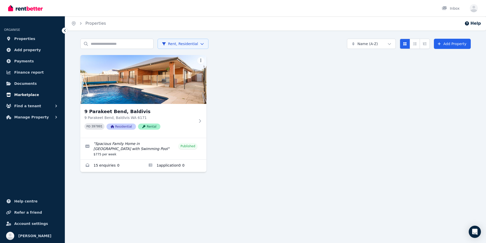
click at [23, 94] on span "Marketplace" at bounding box center [26, 95] width 25 height 6
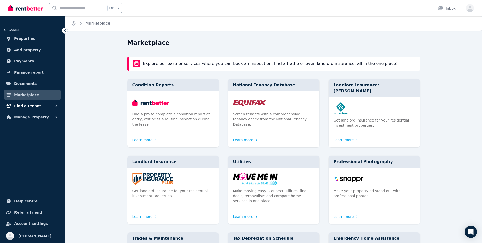
click at [25, 106] on span "Find a tenant" at bounding box center [27, 106] width 27 height 6
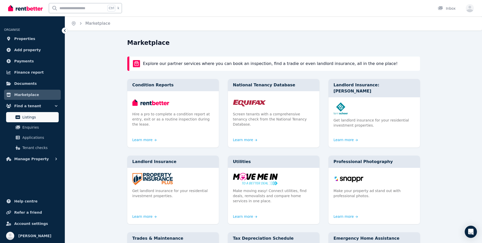
click at [26, 115] on span "Listings" at bounding box center [39, 117] width 34 height 6
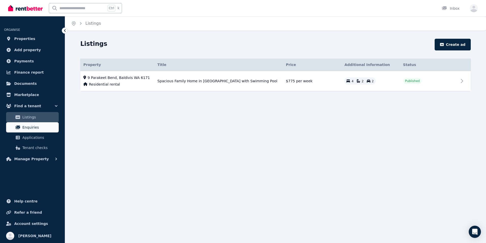
click at [28, 125] on span "Enquiries" at bounding box center [39, 127] width 34 height 6
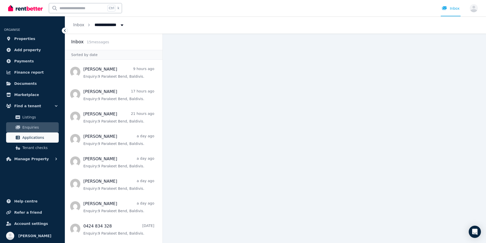
click at [27, 136] on span "Applications" at bounding box center [39, 137] width 34 height 6
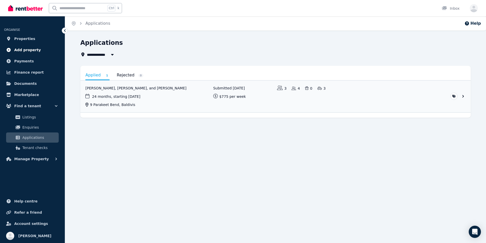
click at [28, 50] on span "Add property" at bounding box center [27, 50] width 27 height 6
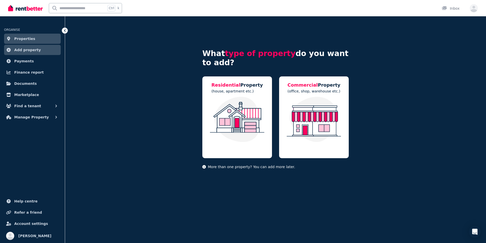
click at [25, 41] on span "Properties" at bounding box center [24, 39] width 21 height 6
